Goal: Use online tool/utility: Utilize a website feature to perform a specific function

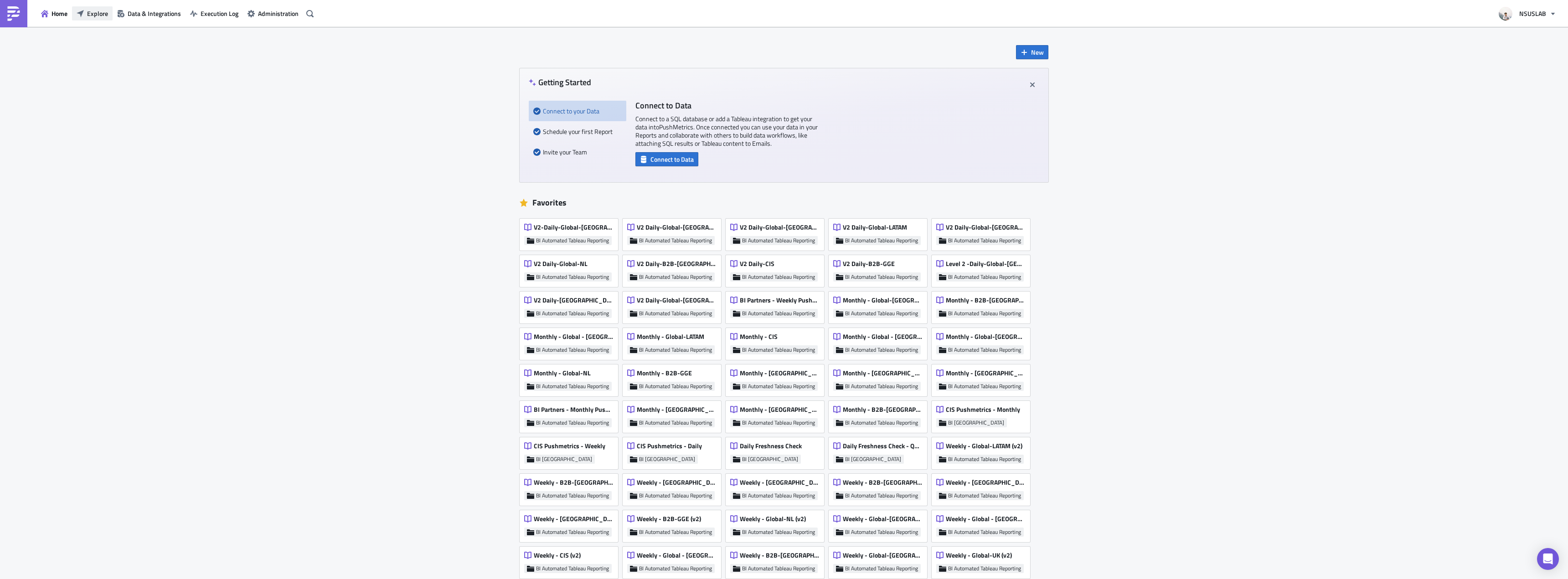
click at [97, 17] on span "Explore" at bounding box center [98, 13] width 21 height 9
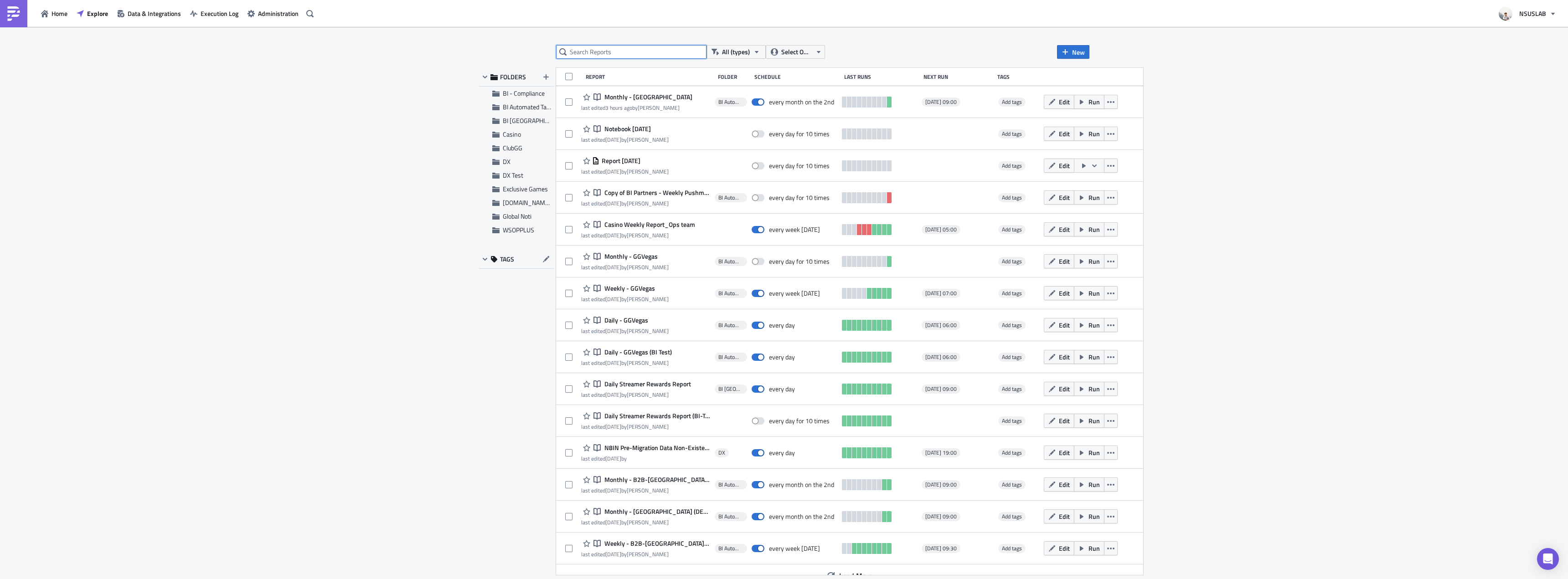
click at [607, 49] on input "text" at bounding box center [631, 52] width 150 height 14
type input "monthly"
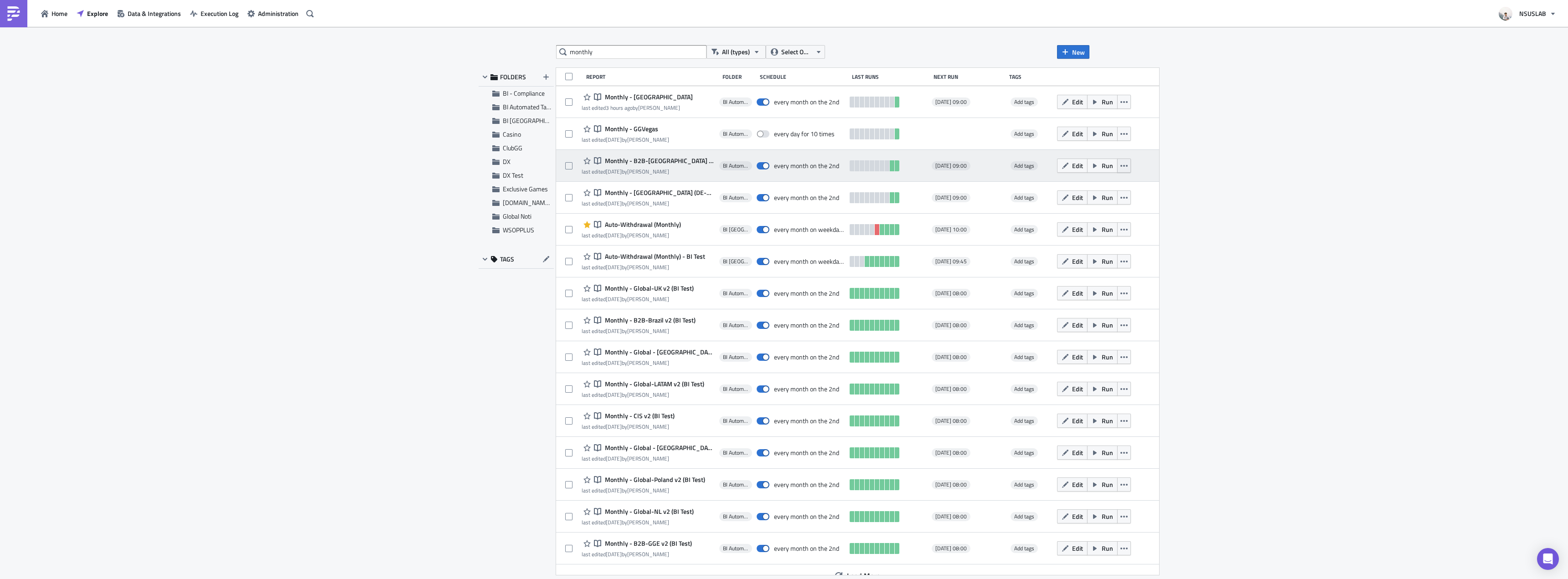
click at [1117, 166] on button "button" at bounding box center [1124, 166] width 14 height 14
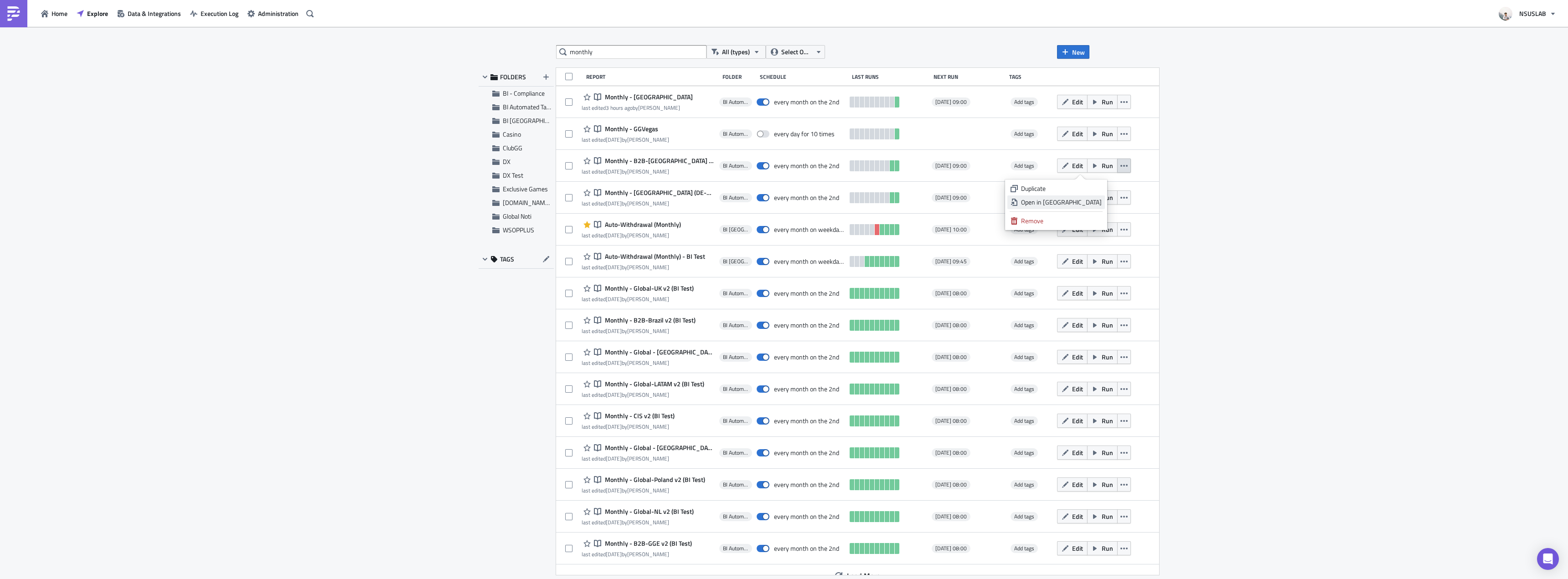
click at [1090, 204] on div "Open in New Tab" at bounding box center [1062, 202] width 81 height 9
click at [1236, 159] on div "monthly All (types) Select Owner New FOLDERS BI - Compliance BI Automated Table…" at bounding box center [784, 303] width 1568 height 553
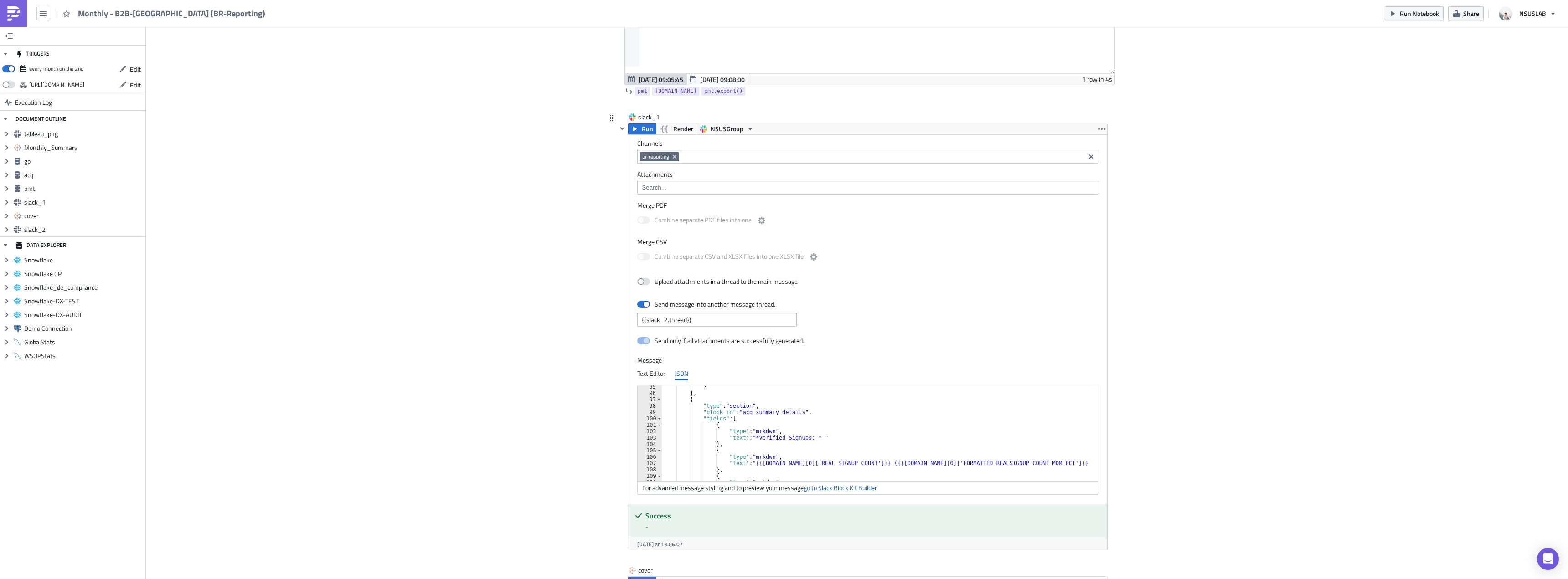
scroll to position [629, 0]
click at [952, 434] on div ""block_id" : "acq summary details" , "fields" : [ { "type" : "mrkdwn" , "text" …" at bounding box center [881, 436] width 439 height 108
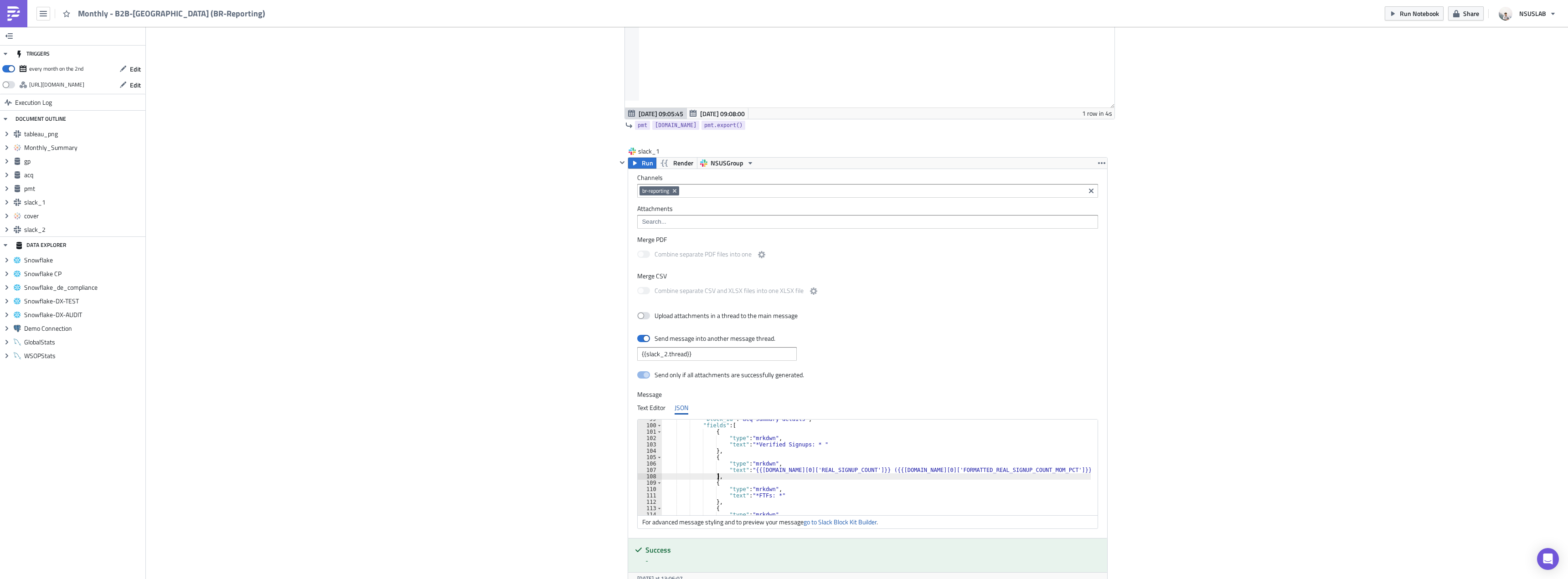
scroll to position [1549, 0]
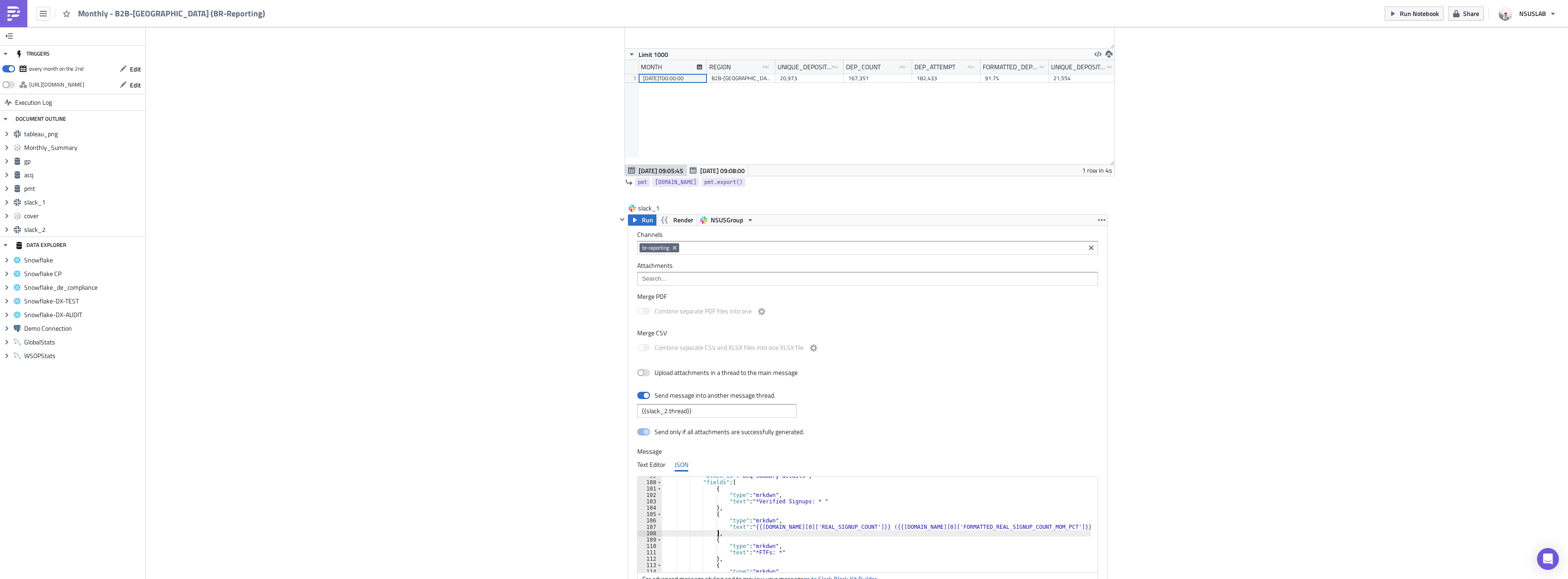
type textarea "},"
